Goal: Task Accomplishment & Management: Manage account settings

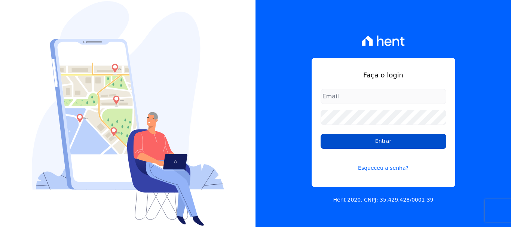
type input "[EMAIL_ADDRESS][DOMAIN_NAME]"
click at [394, 148] on input "Entrar" at bounding box center [384, 141] width 126 height 15
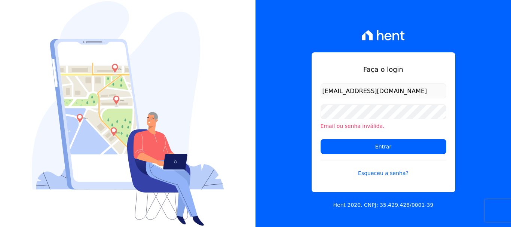
click at [320, 171] on div "Faça o login [EMAIL_ADDRESS][DOMAIN_NAME] Email ou senha inválida. Entrar Esque…" at bounding box center [384, 122] width 144 height 140
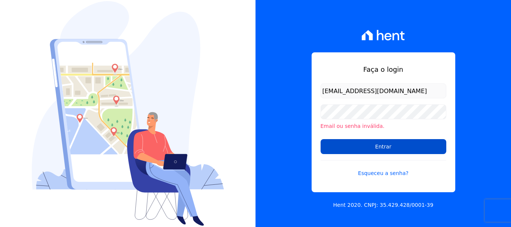
click at [385, 145] on input "Entrar" at bounding box center [384, 146] width 126 height 15
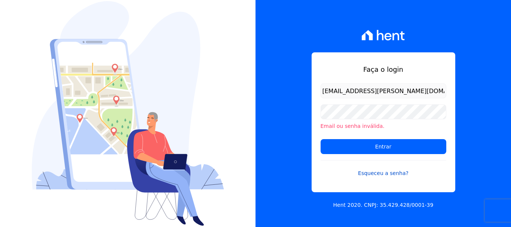
click at [348, 170] on link "Esqueceu a senha?" at bounding box center [384, 168] width 126 height 17
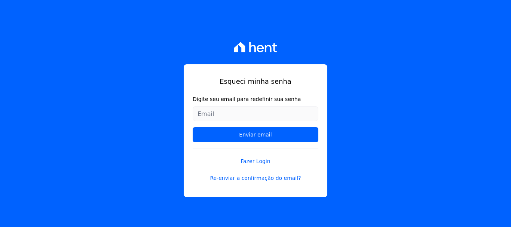
click at [389, 89] on div "Esqueci minha senha Digite seu email para redefinir sua senha Enviar email Faze…" at bounding box center [255, 113] width 511 height 227
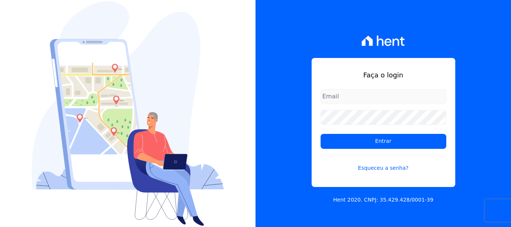
click at [313, 41] on div "Faça o login Entrar Esqueceu a senha? Hent 2020. CNPJ: 35.429.428/0001-39" at bounding box center [384, 113] width 256 height 227
click at [356, 97] on input "email" at bounding box center [384, 96] width 126 height 15
type input "[EMAIL_ADDRESS][PERSON_NAME][DOMAIN_NAME]"
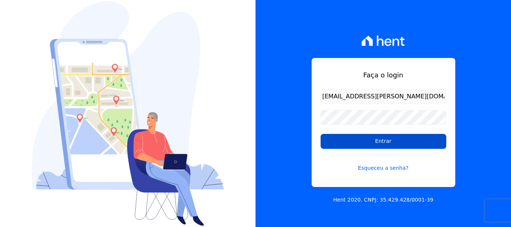
click at [388, 141] on input "Entrar" at bounding box center [384, 141] width 126 height 15
